Goal: Task Accomplishment & Management: Use online tool/utility

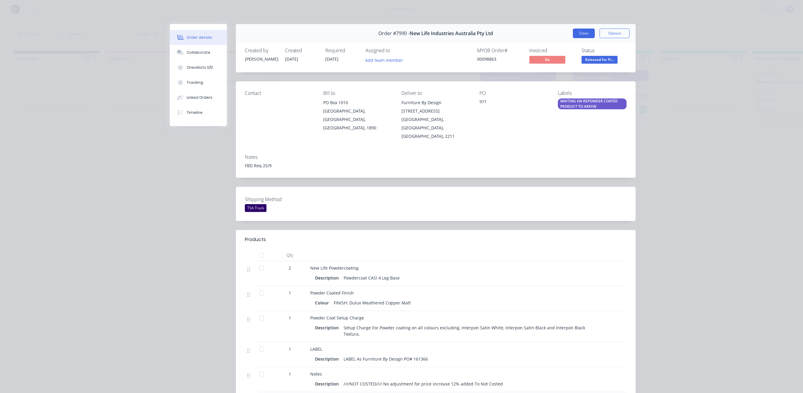
click at [581, 34] on button "Close" at bounding box center [584, 34] width 22 height 10
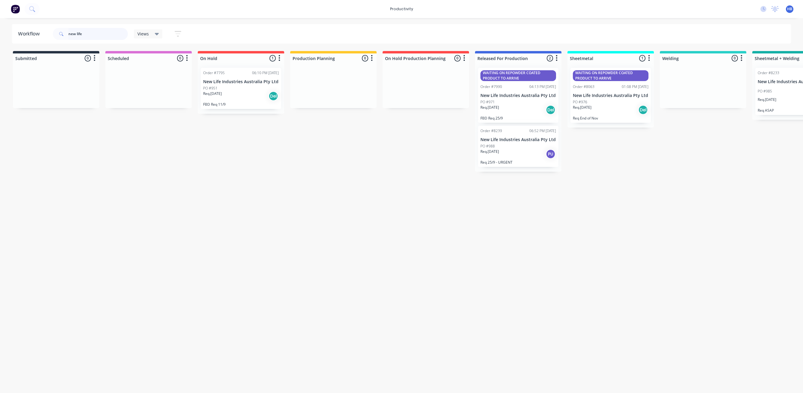
drag, startPoint x: 99, startPoint y: 33, endPoint x: 48, endPoint y: 29, distance: 51.1
click at [48, 29] on header "Workflow new life Views Save new view None (Default) edit Delivery edit Product…" at bounding box center [401, 34] width 779 height 20
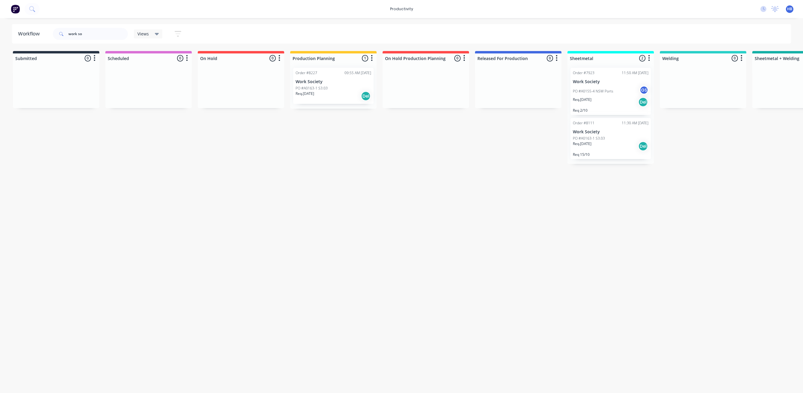
click at [618, 137] on div "PO #A0163-1 S3.03" at bounding box center [611, 138] width 76 height 5
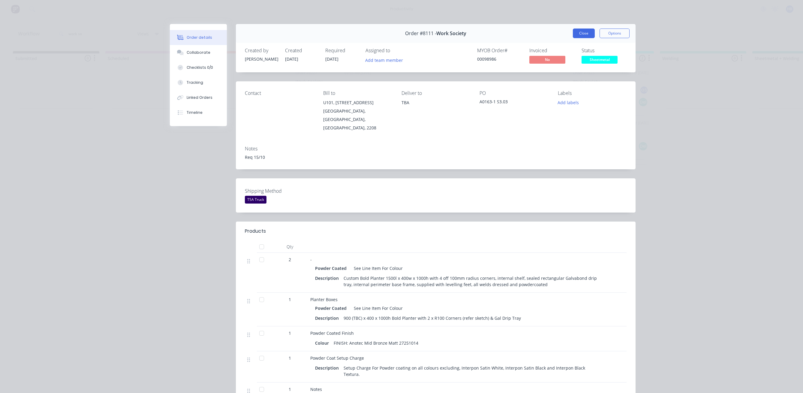
click at [582, 32] on button "Close" at bounding box center [584, 34] width 22 height 10
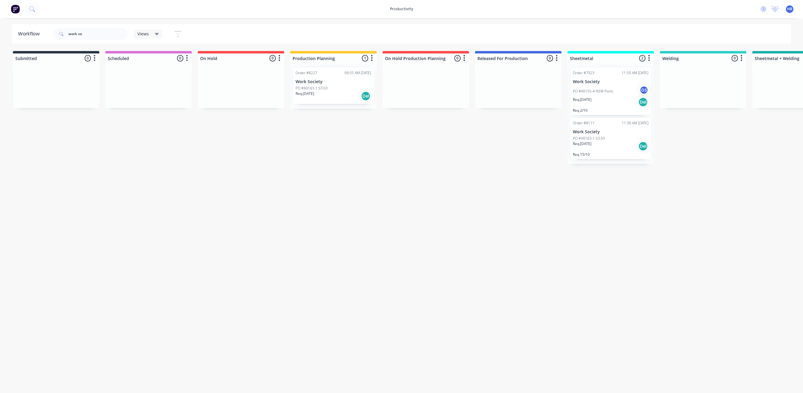
click at [603, 79] on p "Work Society" at bounding box center [611, 81] width 76 height 5
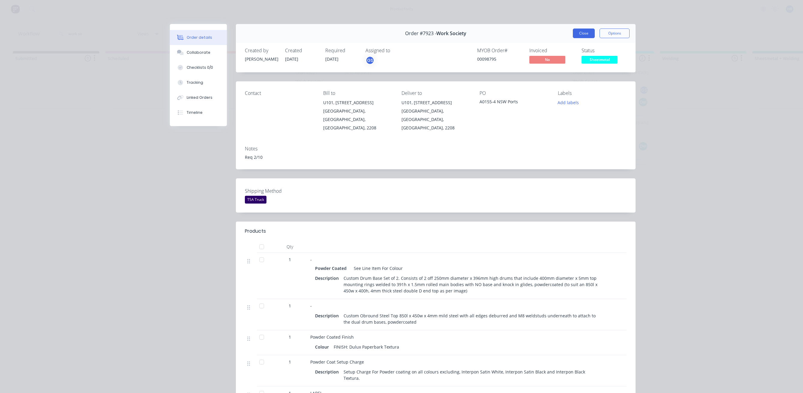
click at [575, 31] on button "Close" at bounding box center [584, 34] width 22 height 10
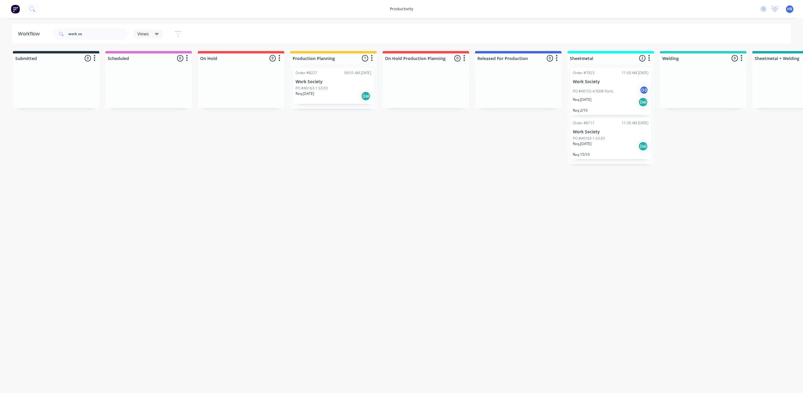
click at [326, 93] on div "Req. [DATE] Del" at bounding box center [334, 96] width 76 height 10
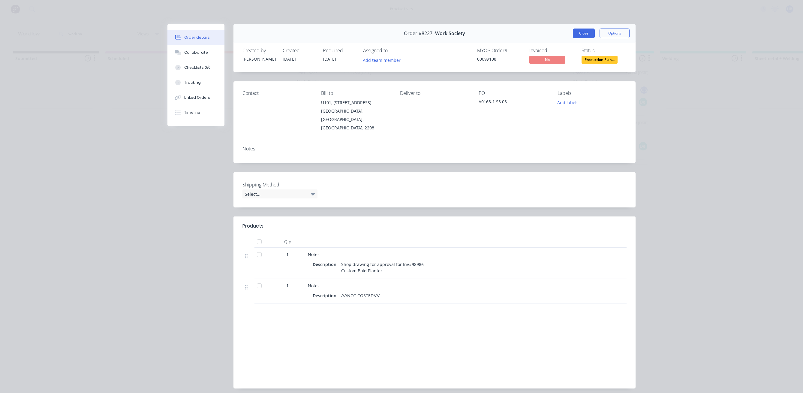
click at [580, 33] on button "Close" at bounding box center [584, 34] width 22 height 10
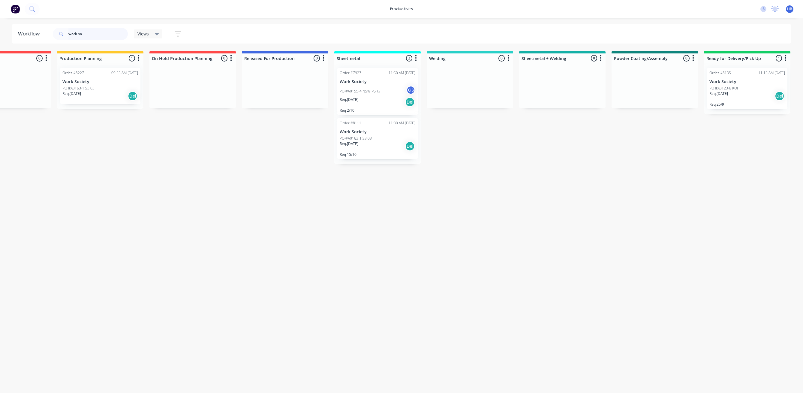
scroll to position [0, 236]
drag, startPoint x: 86, startPoint y: 34, endPoint x: 53, endPoint y: 31, distance: 33.2
click at [53, 31] on div "work so" at bounding box center [90, 34] width 75 height 12
type input "[PERSON_NAME]"
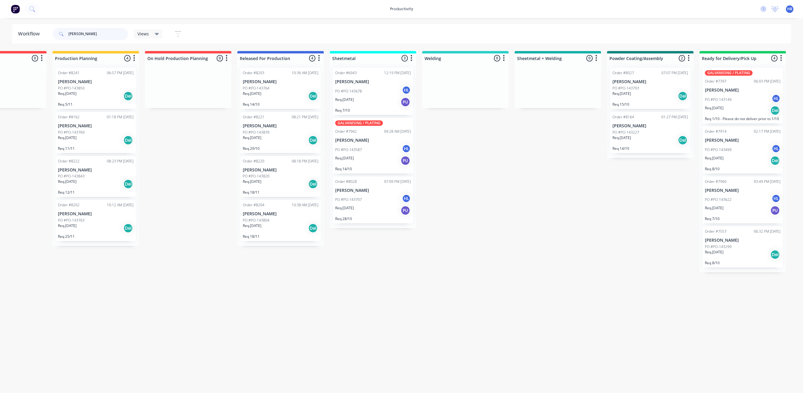
scroll to position [0, 243]
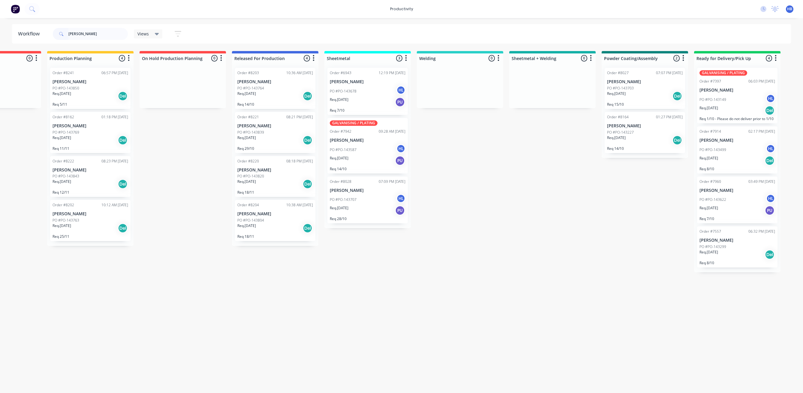
click at [632, 122] on div "Order #8164 01:27 PM [DATE] [PERSON_NAME] PO #PO-143227 Req. [DATE] Del Req 14/…" at bounding box center [645, 132] width 80 height 41
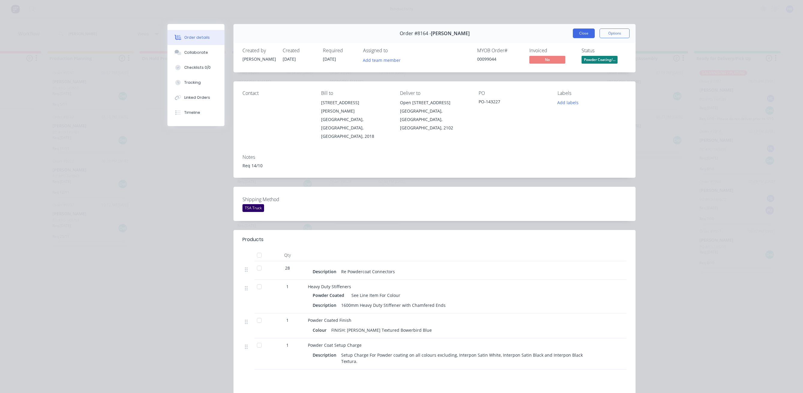
click at [583, 35] on button "Close" at bounding box center [584, 34] width 22 height 10
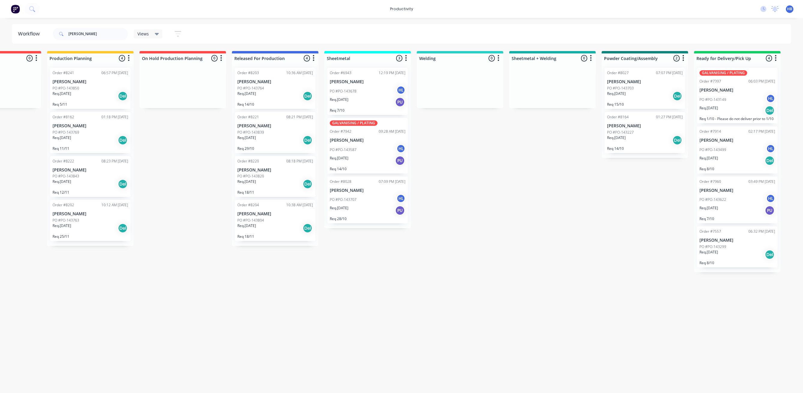
click at [638, 90] on div "PO #PO-143703" at bounding box center [645, 88] width 76 height 5
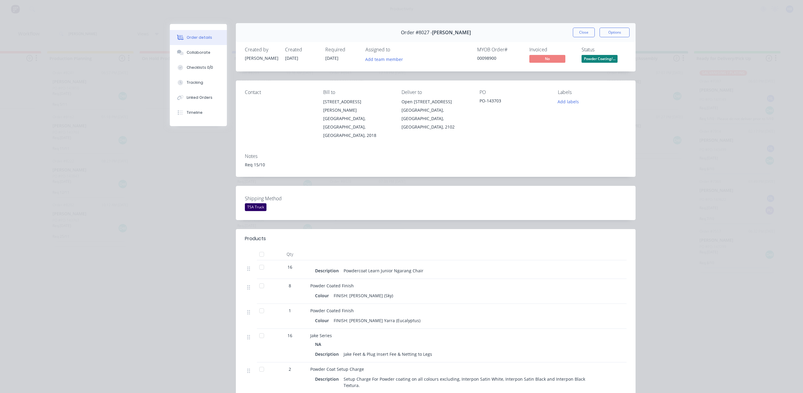
scroll to position [0, 0]
click at [194, 50] on div "Collaborate" at bounding box center [199, 52] width 24 height 5
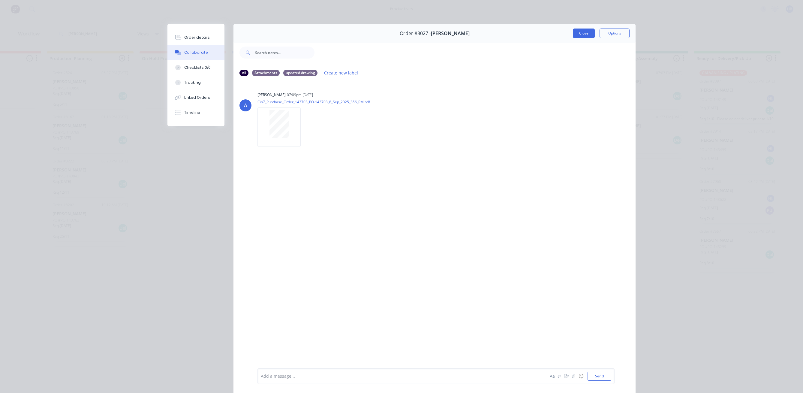
click at [579, 33] on button "Close" at bounding box center [584, 34] width 22 height 10
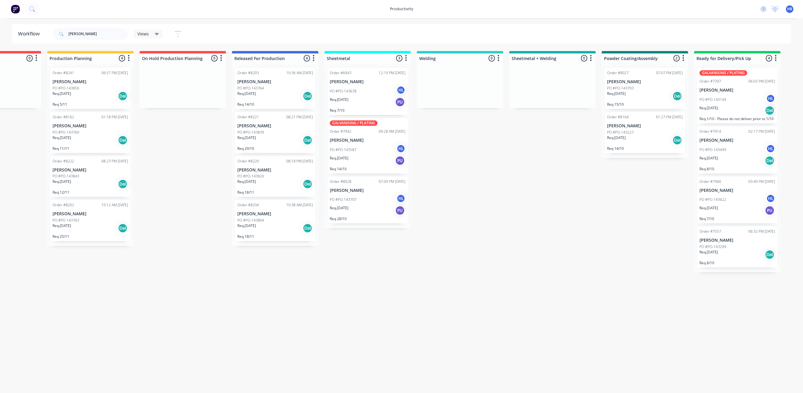
click at [350, 198] on p "PO #PO-143707" at bounding box center [343, 199] width 27 height 5
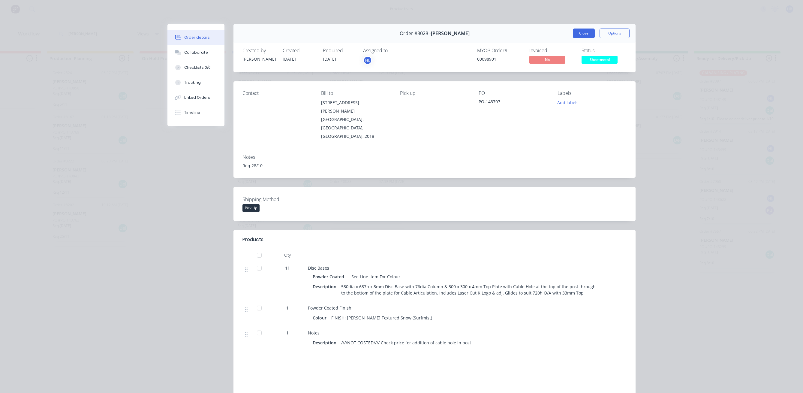
click at [585, 34] on button "Close" at bounding box center [584, 34] width 22 height 10
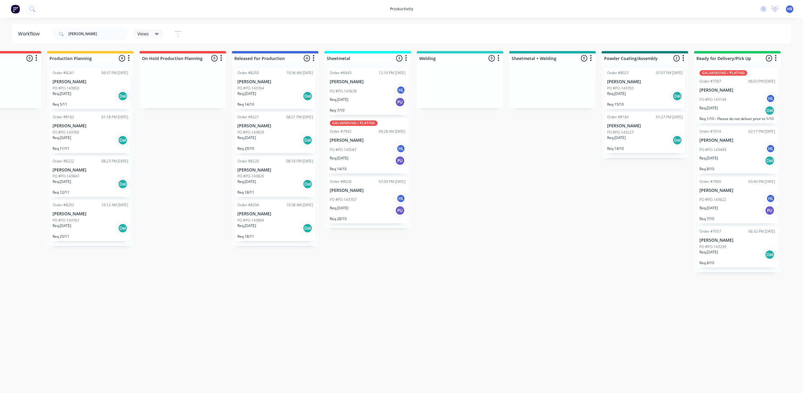
click at [372, 97] on div "Req. [DATE] PU" at bounding box center [368, 102] width 76 height 10
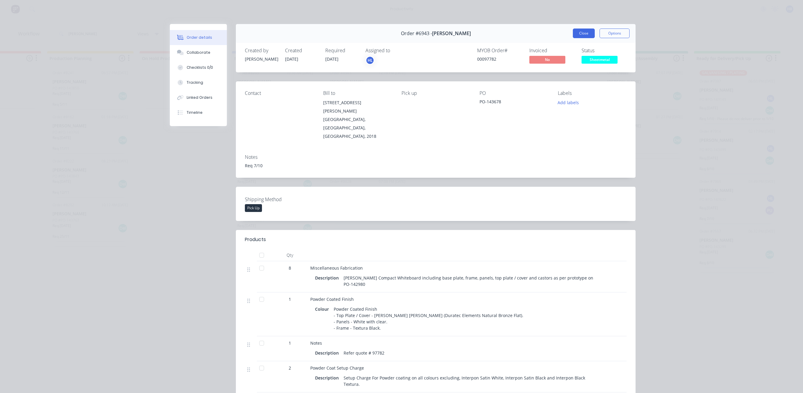
click at [577, 33] on button "Close" at bounding box center [584, 34] width 22 height 10
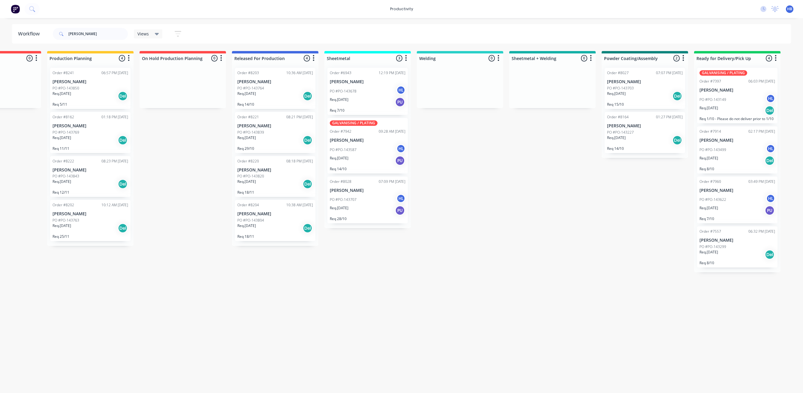
click at [269, 221] on div "PO #PO-143804" at bounding box center [275, 220] width 76 height 5
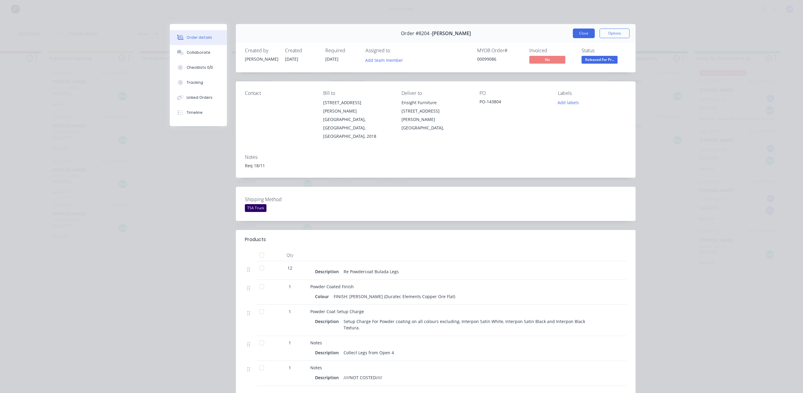
click at [583, 31] on button "Close" at bounding box center [584, 34] width 22 height 10
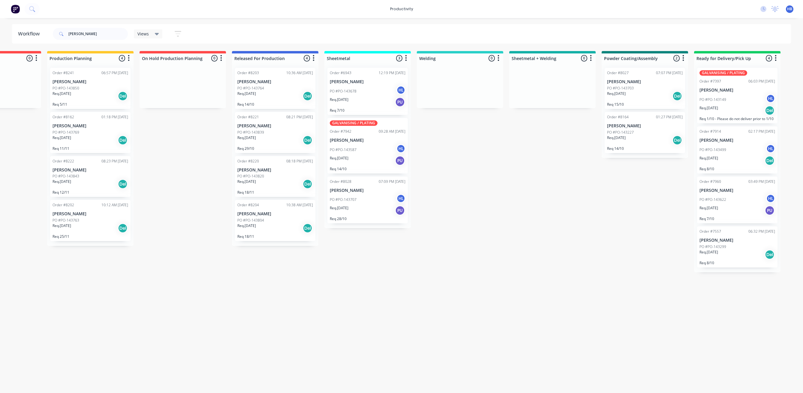
click at [281, 179] on div "PO #PO-143820" at bounding box center [275, 175] width 76 height 5
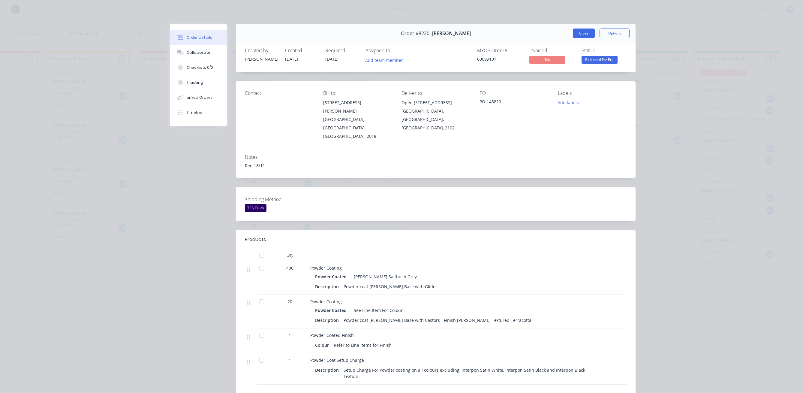
click at [588, 34] on button "Close" at bounding box center [584, 34] width 22 height 10
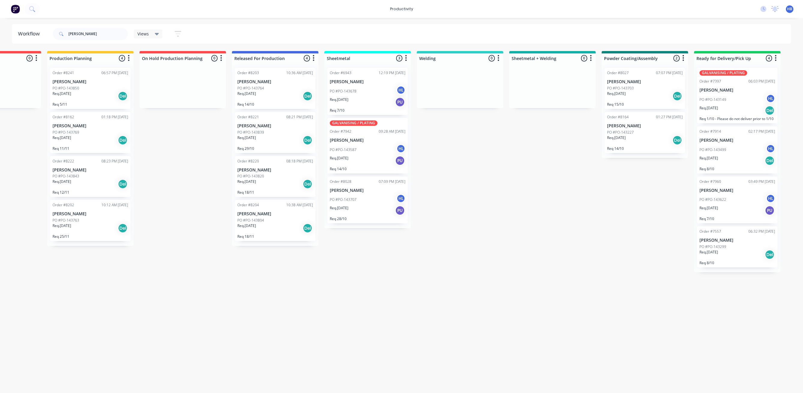
click at [267, 132] on div "PO #PO-143839" at bounding box center [275, 132] width 76 height 5
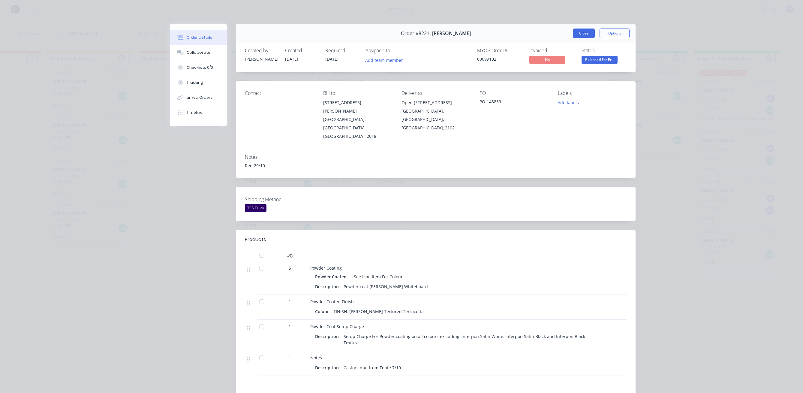
click at [573, 32] on button "Close" at bounding box center [584, 34] width 22 height 10
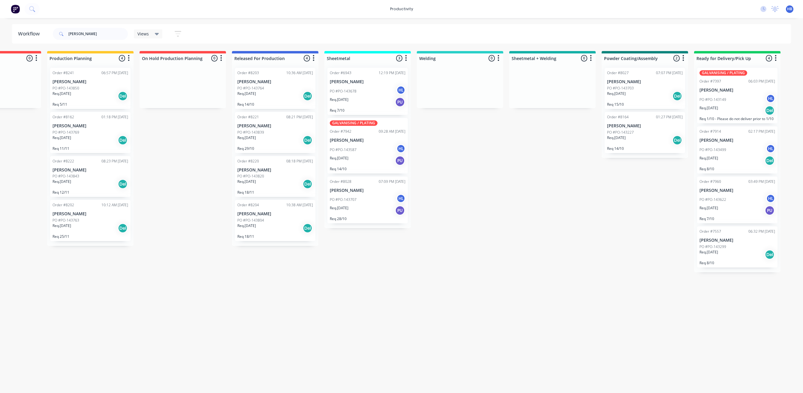
click at [269, 90] on div "PO #PO-143764" at bounding box center [275, 88] width 76 height 5
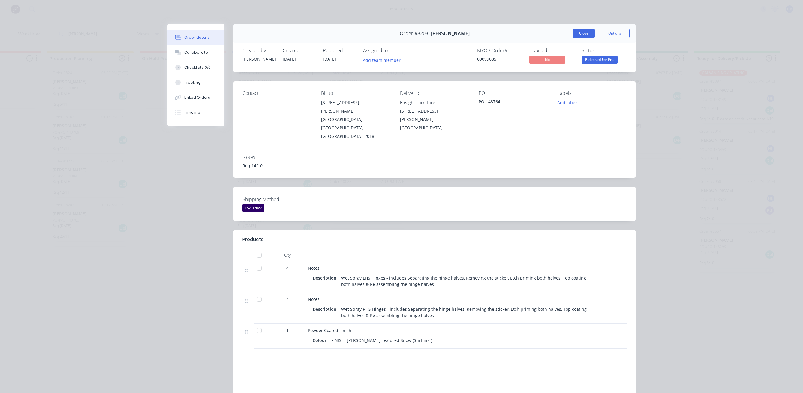
click at [584, 33] on button "Close" at bounding box center [584, 34] width 22 height 10
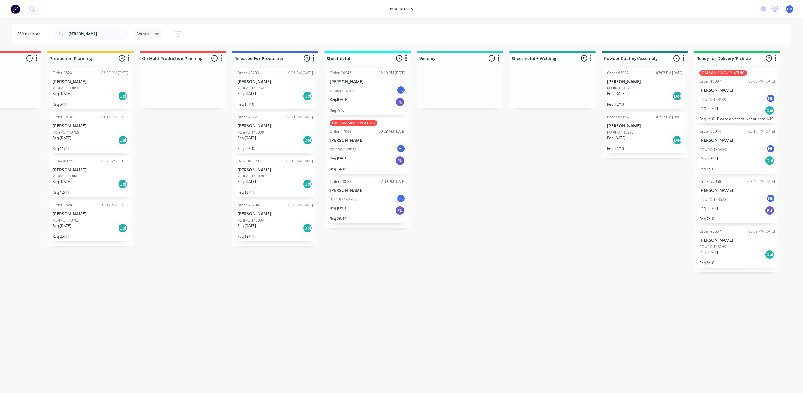
click at [367, 192] on p "[PERSON_NAME]" at bounding box center [368, 190] width 76 height 5
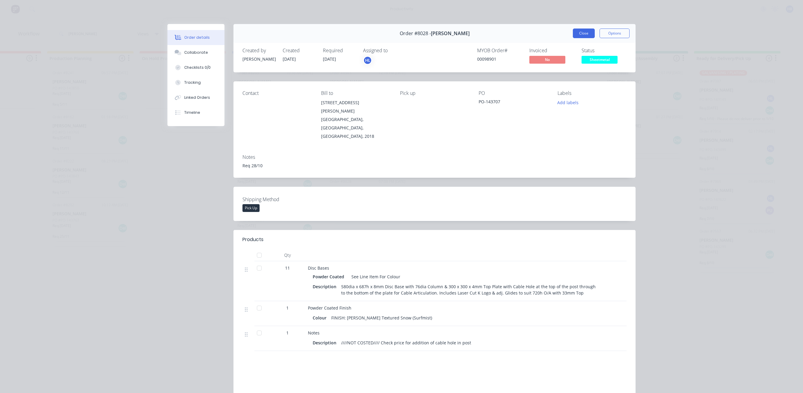
click at [573, 34] on button "Close" at bounding box center [584, 34] width 22 height 10
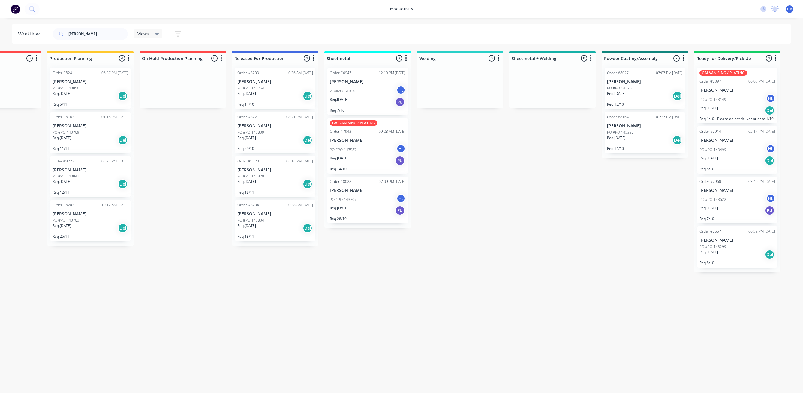
click at [357, 158] on div "Req. [DATE] PU" at bounding box center [368, 160] width 76 height 10
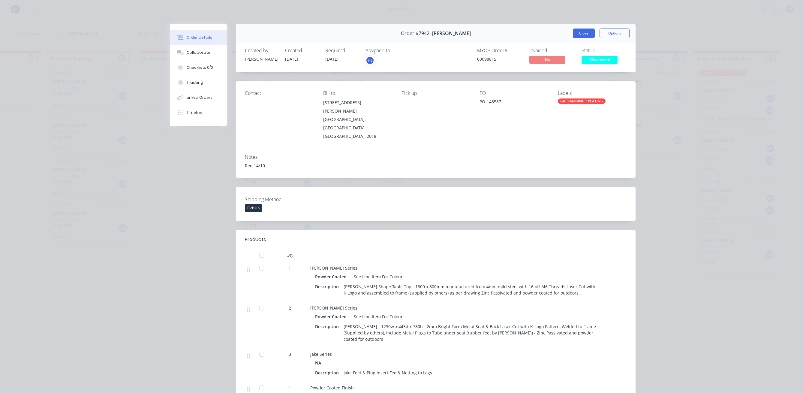
click at [579, 33] on button "Close" at bounding box center [584, 34] width 22 height 10
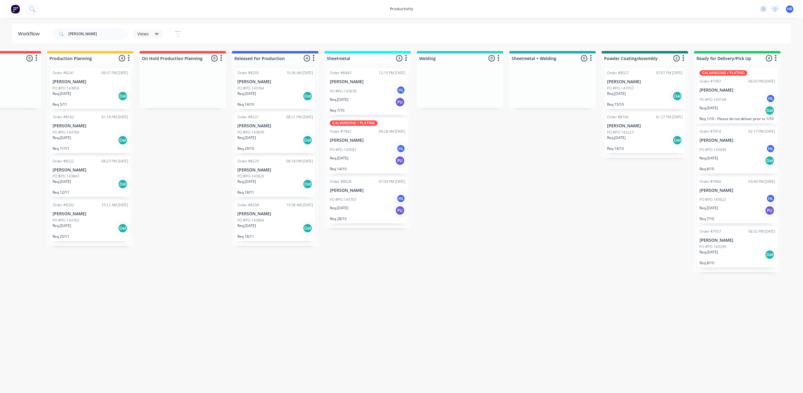
click at [374, 84] on p "[PERSON_NAME]" at bounding box center [368, 81] width 76 height 5
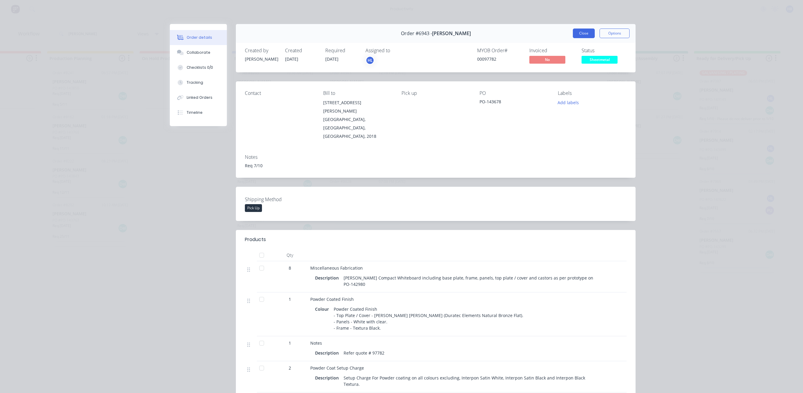
click at [576, 30] on button "Close" at bounding box center [584, 34] width 22 height 10
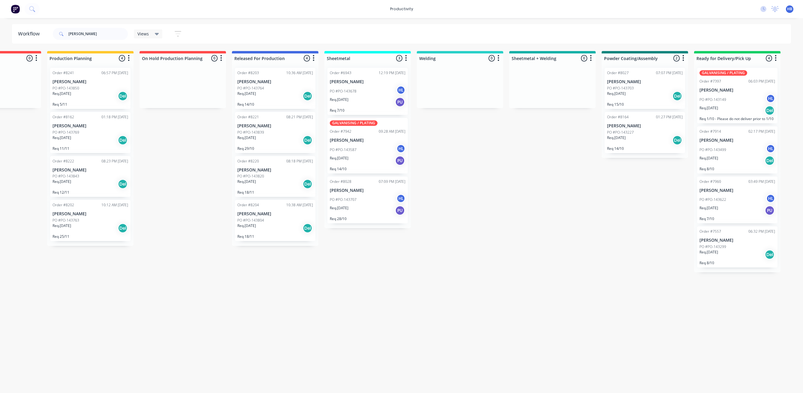
click at [250, 82] on p "[PERSON_NAME]" at bounding box center [275, 81] width 76 height 5
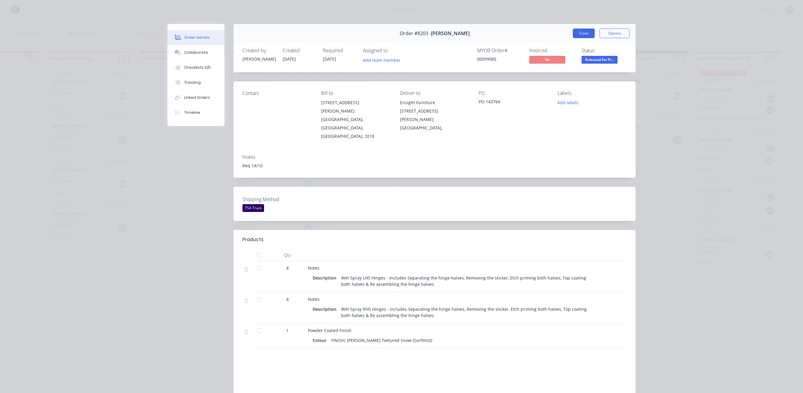
click at [582, 32] on button "Close" at bounding box center [584, 34] width 22 height 10
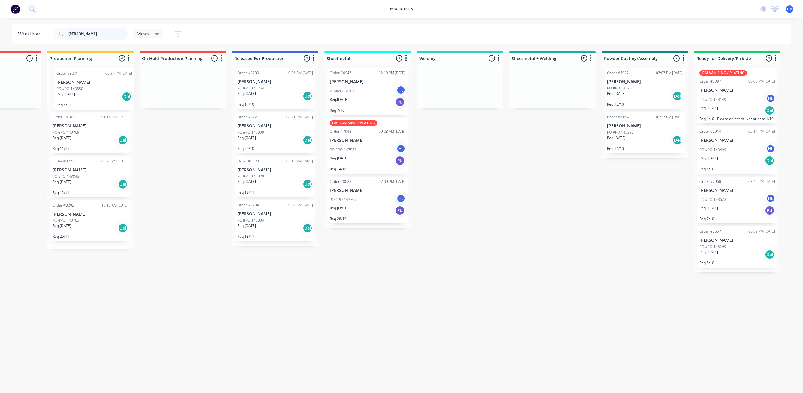
click at [59, 89] on div "Order #8241 06:57 PM [DATE] [PERSON_NAME] PO #PO-143850 Req. [DATE] Del Req 5/1…" at bounding box center [90, 156] width 86 height 186
click at [76, 89] on p "PO #PO-143850" at bounding box center [66, 88] width 27 height 5
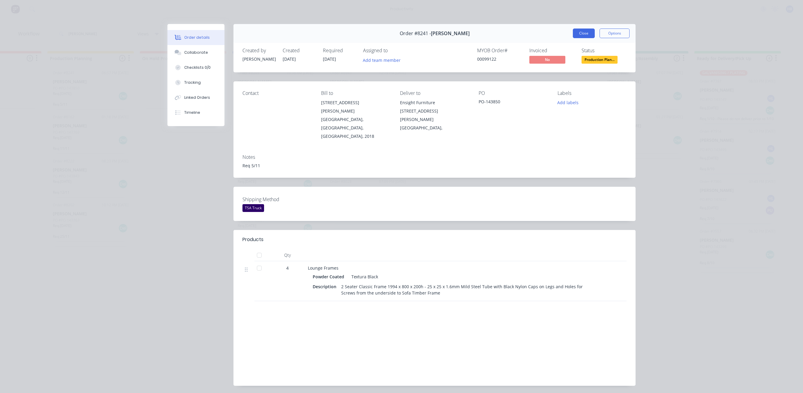
click at [583, 30] on button "Close" at bounding box center [584, 34] width 22 height 10
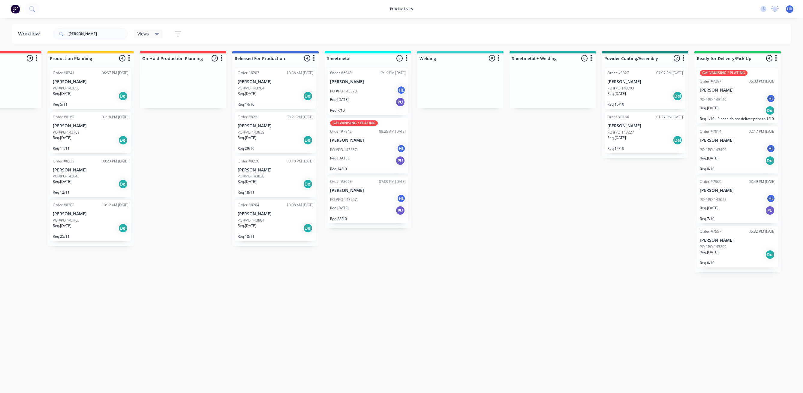
click at [81, 127] on p "[PERSON_NAME]" at bounding box center [91, 125] width 76 height 5
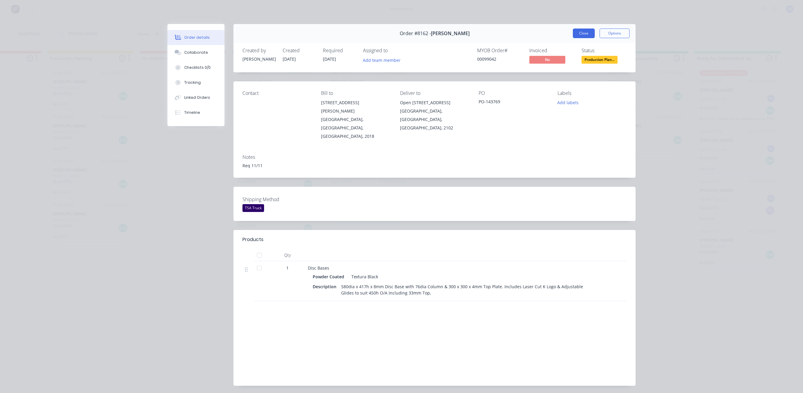
click at [582, 33] on button "Close" at bounding box center [584, 34] width 22 height 10
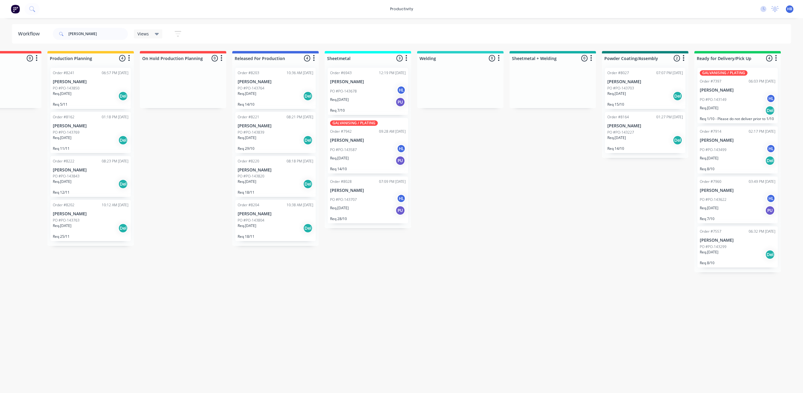
click at [66, 187] on div "Req. [DATE] Del" at bounding box center [91, 184] width 76 height 10
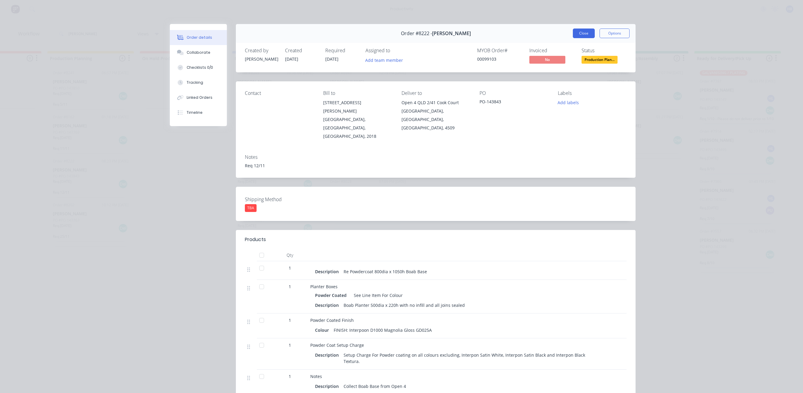
click at [582, 34] on button "Close" at bounding box center [584, 34] width 22 height 10
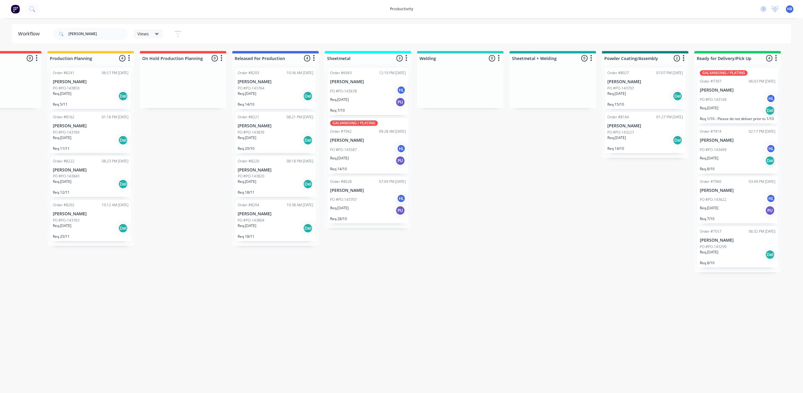
click at [91, 217] on div "Order #8202 10:12 AM [DATE] [PERSON_NAME] PO #PO-143763 Req. [DATE] Del Req 25/…" at bounding box center [90, 220] width 80 height 41
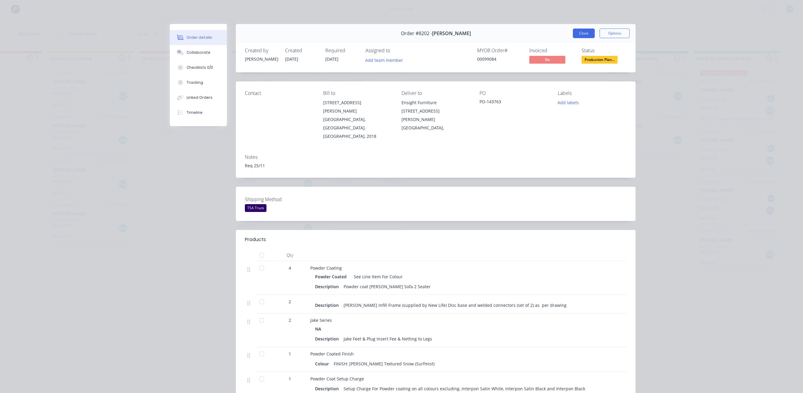
click at [582, 36] on button "Close" at bounding box center [584, 34] width 22 height 10
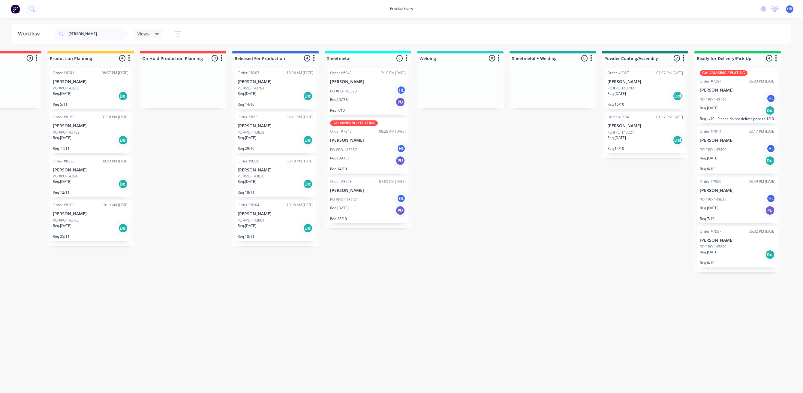
click at [630, 84] on p "[PERSON_NAME]" at bounding box center [645, 81] width 76 height 5
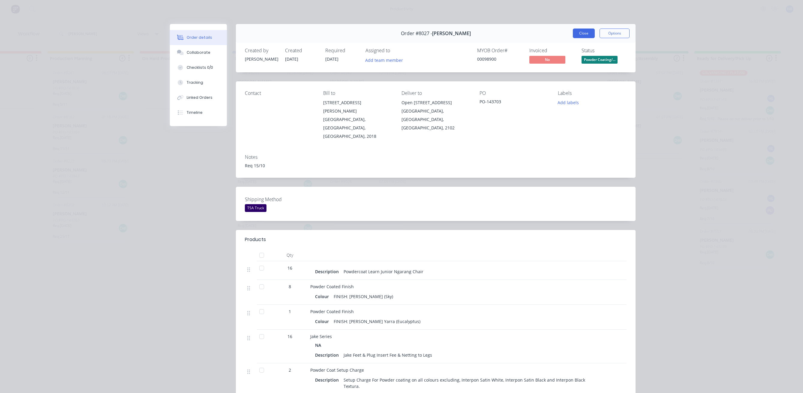
click at [583, 34] on button "Close" at bounding box center [584, 34] width 22 height 10
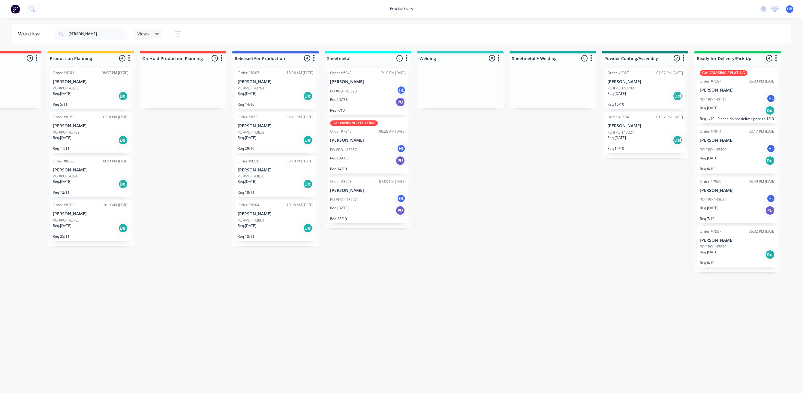
click at [636, 130] on div "PO #PO-143227" at bounding box center [645, 132] width 76 height 5
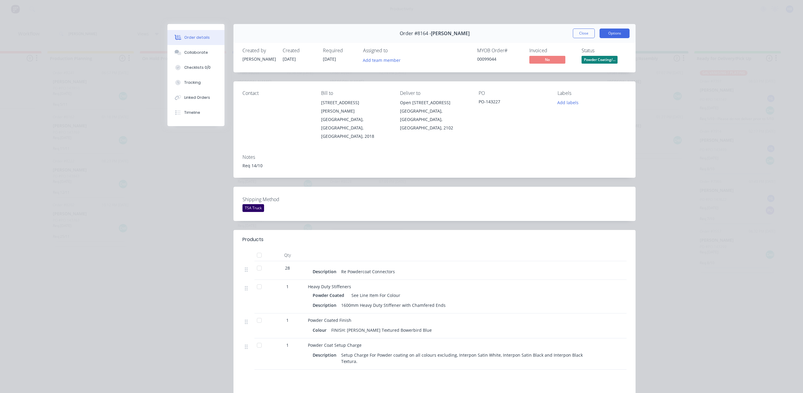
click at [608, 31] on button "Options" at bounding box center [615, 34] width 30 height 10
click at [593, 60] on div "Work Order" at bounding box center [598, 60] width 52 height 9
click at [591, 73] on div "Standard" at bounding box center [598, 72] width 52 height 9
drag, startPoint x: 582, startPoint y: 26, endPoint x: 581, endPoint y: 29, distance: 3.7
click at [582, 27] on div "Order #8164 - [PERSON_NAME] Close Options" at bounding box center [434, 33] width 402 height 19
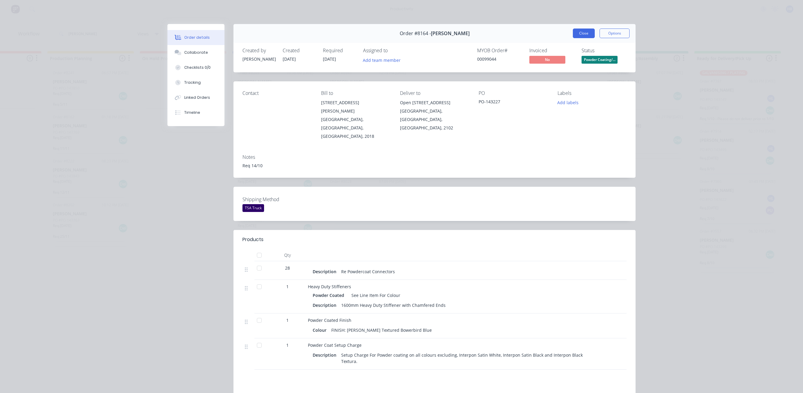
click at [581, 29] on button "Close" at bounding box center [584, 34] width 22 height 10
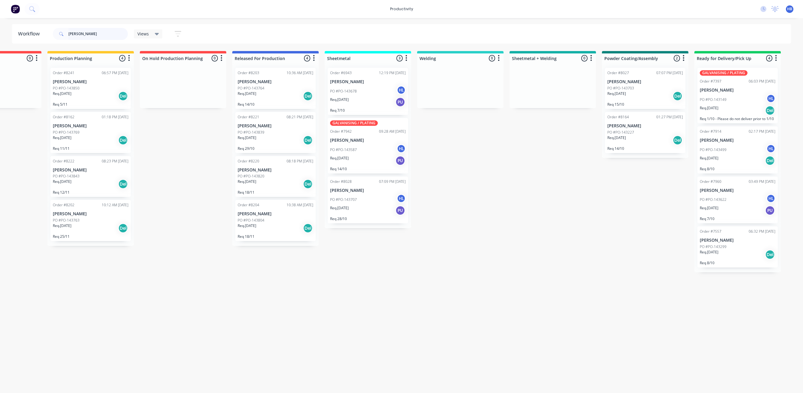
drag, startPoint x: 94, startPoint y: 37, endPoint x: 46, endPoint y: 30, distance: 48.2
click at [46, 30] on header "Workflow [PERSON_NAME] Views Save new view None (Default) edit Delivery edit Pr…" at bounding box center [401, 34] width 779 height 20
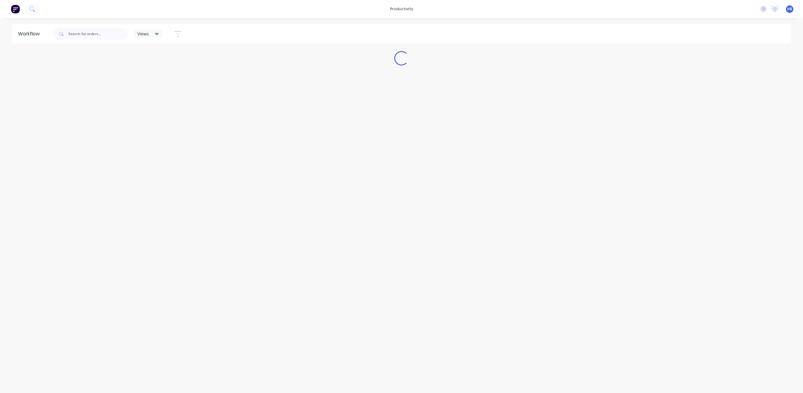
scroll to position [0, 0]
